Goal: Find specific page/section: Find specific page/section

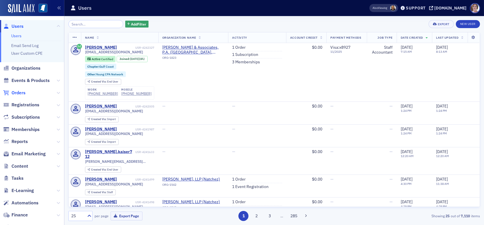
click at [20, 92] on span "Orders" at bounding box center [18, 93] width 14 height 6
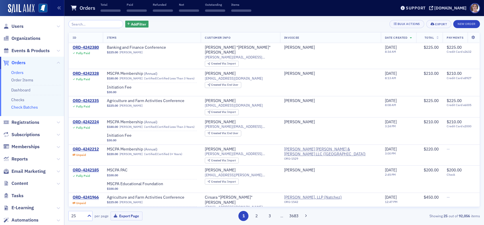
click at [28, 108] on link "Check Batches" at bounding box center [24, 107] width 27 height 5
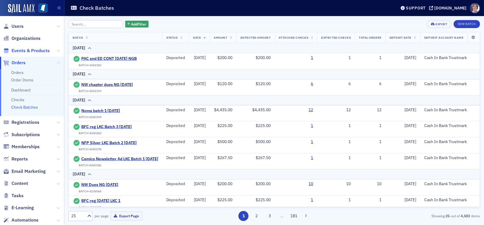
click at [23, 51] on span "Events & Products" at bounding box center [30, 51] width 38 height 6
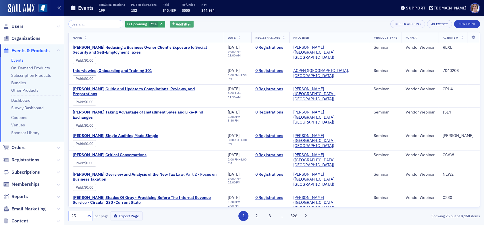
click at [177, 23] on span "Add Filter" at bounding box center [183, 24] width 15 height 5
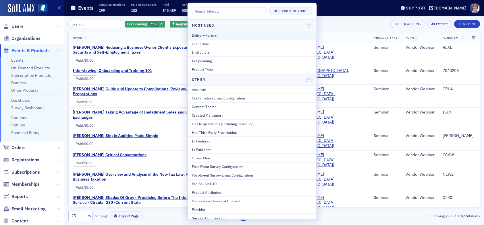
click at [219, 35] on div "Delivery Format" at bounding box center [252, 34] width 121 height 5
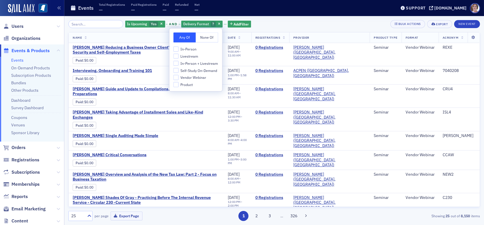
click at [192, 62] on span "In-Person + Livestream" at bounding box center [199, 63] width 38 height 5
click at [179, 62] on input "In-Person + Livestream" at bounding box center [175, 63] width 5 height 5
checkbox input "true"
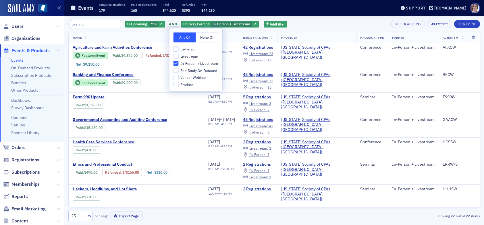
click at [298, 25] on div "Is Upcoming Yes and Delivery Format In-Person + Livestream Add Filter Bulk Acti…" at bounding box center [274, 24] width 412 height 8
